Goal: Information Seeking & Learning: Learn about a topic

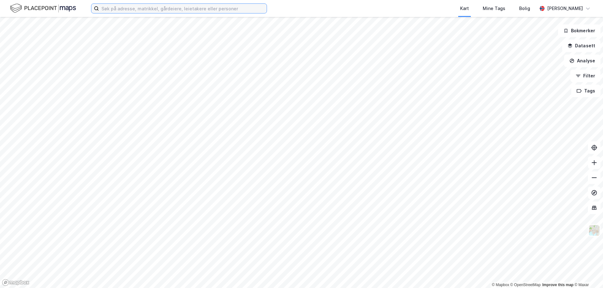
click at [119, 8] on input at bounding box center [183, 8] width 168 height 9
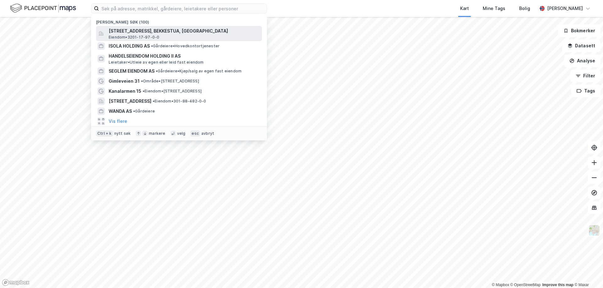
click at [145, 31] on span "[STREET_ADDRESS], BEKKESTUA, [GEOGRAPHIC_DATA]" at bounding box center [184, 31] width 151 height 8
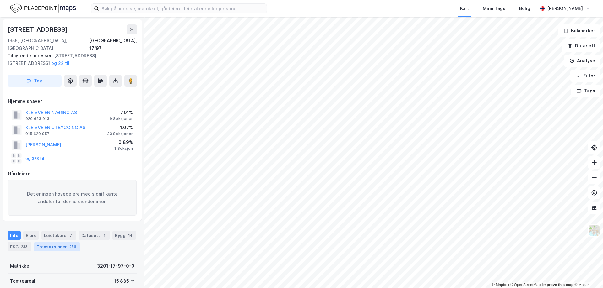
click at [58, 243] on div "Transaksjoner 256" at bounding box center [57, 247] width 46 height 9
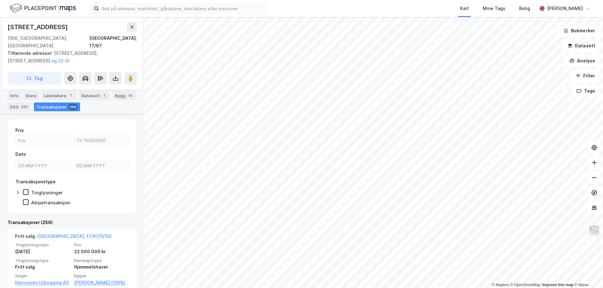
scroll to position [175, 0]
